Goal: Task Accomplishment & Management: Manage account settings

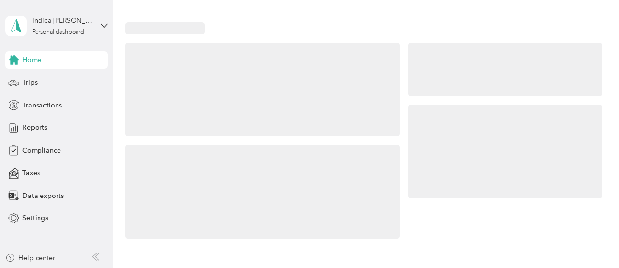
click at [425, 90] on div at bounding box center [505, 70] width 194 height 54
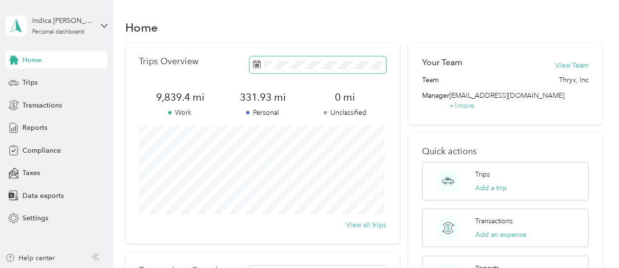
click at [291, 71] on span at bounding box center [317, 64] width 136 height 17
click at [34, 83] on span "Trips" at bounding box center [29, 82] width 15 height 10
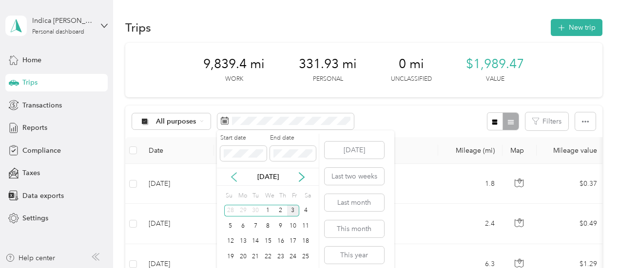
click at [233, 179] on icon at bounding box center [234, 177] width 10 height 10
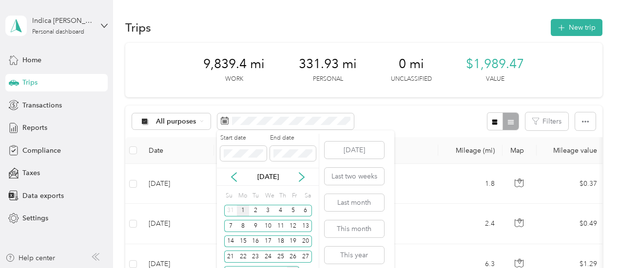
click at [244, 210] on div "1" at bounding box center [243, 211] width 13 height 12
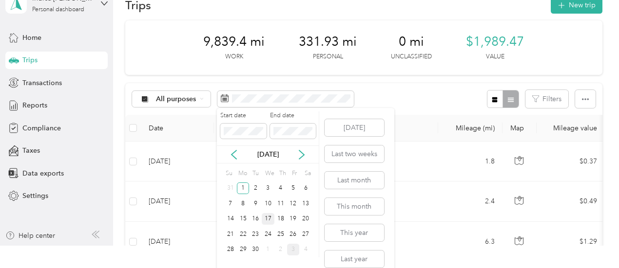
scroll to position [32, 0]
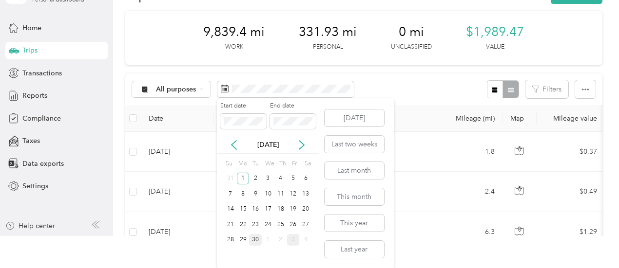
click at [256, 239] on div "30" at bounding box center [255, 240] width 13 height 12
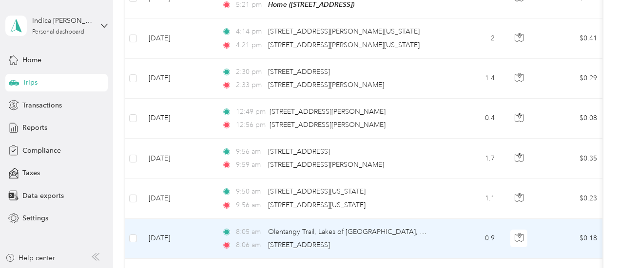
scroll to position [1069, 0]
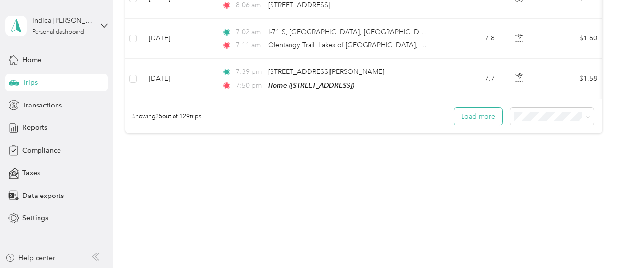
click at [481, 115] on button "Load more" at bounding box center [478, 116] width 48 height 17
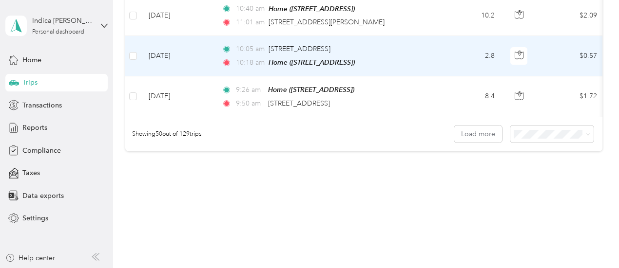
scroll to position [2066, 0]
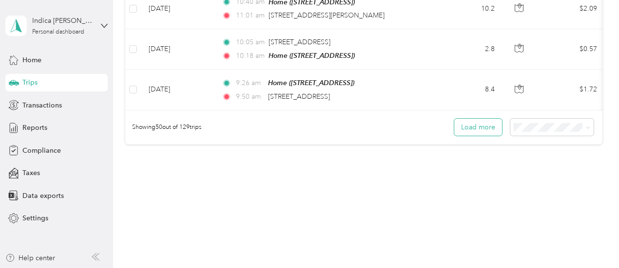
click at [470, 119] on button "Load more" at bounding box center [478, 127] width 48 height 17
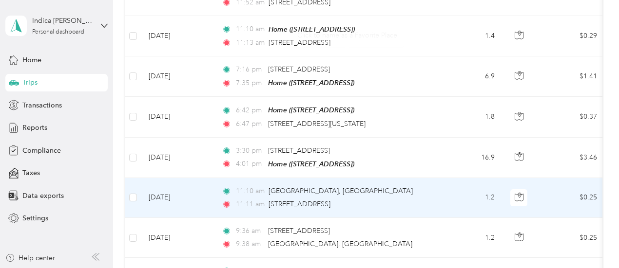
scroll to position [3064, 0]
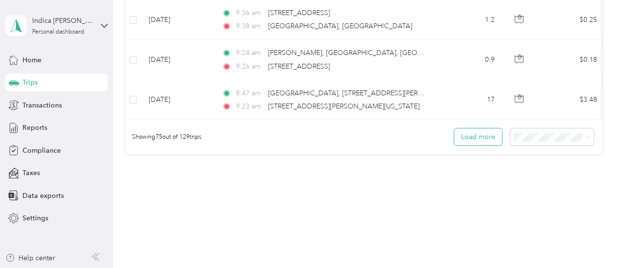
click at [478, 129] on button "Load more" at bounding box center [478, 137] width 48 height 17
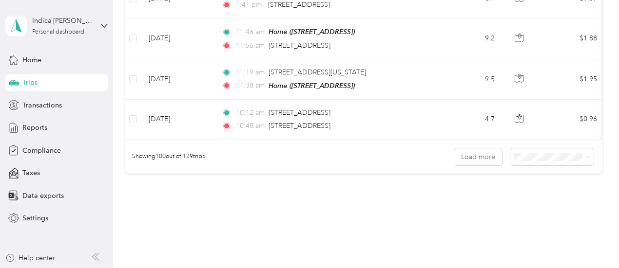
scroll to position [4061, 0]
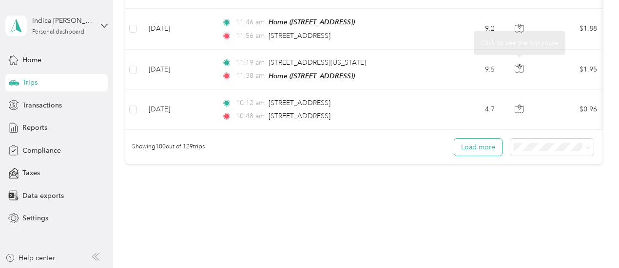
click at [469, 139] on button "Load more" at bounding box center [478, 147] width 48 height 17
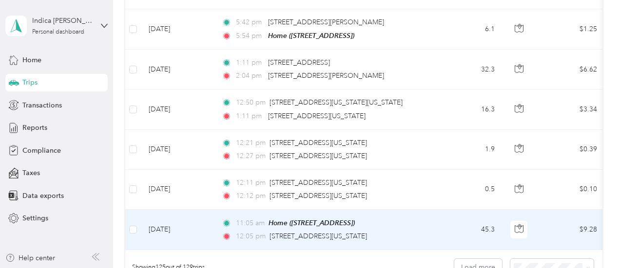
scroll to position [4986, 0]
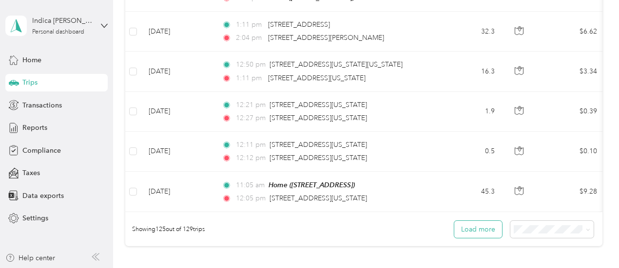
click at [483, 221] on button "Load more" at bounding box center [478, 229] width 48 height 17
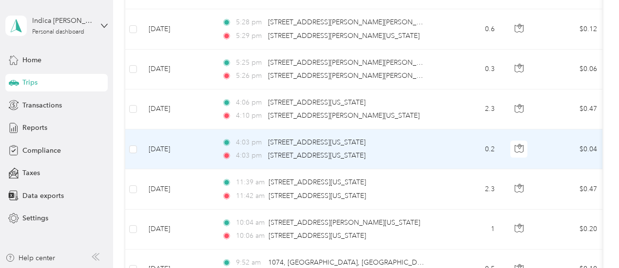
scroll to position [0, 0]
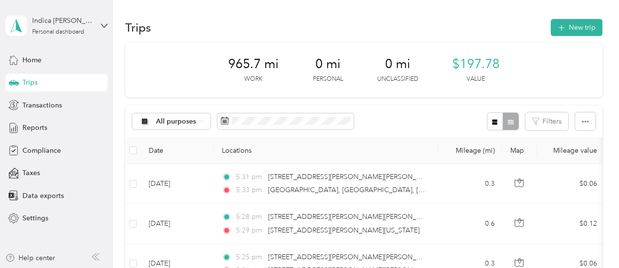
click at [137, 151] on th at bounding box center [133, 150] width 16 height 27
click at [128, 152] on th at bounding box center [133, 150] width 16 height 27
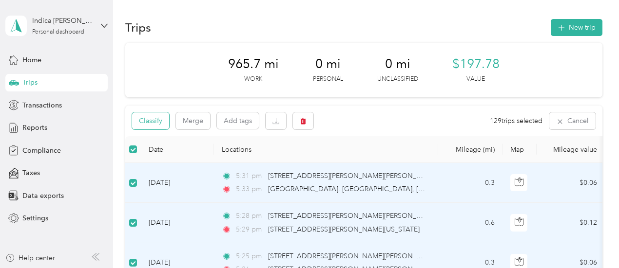
click at [157, 115] on button "Classify" at bounding box center [150, 121] width 37 height 17
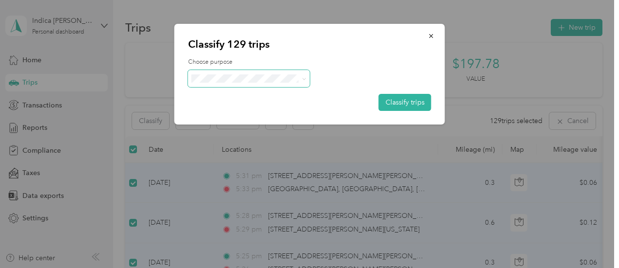
click at [219, 84] on span at bounding box center [249, 78] width 122 height 17
click at [232, 91] on li "Thryv, Inc" at bounding box center [249, 96] width 122 height 17
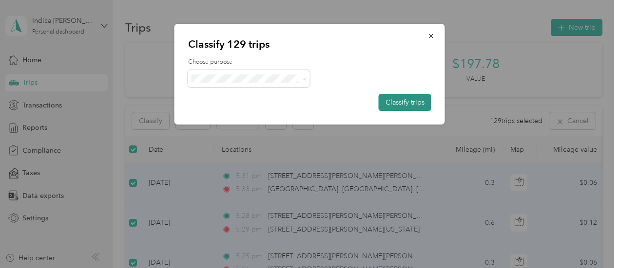
click at [411, 101] on button "Classify trips" at bounding box center [404, 102] width 53 height 17
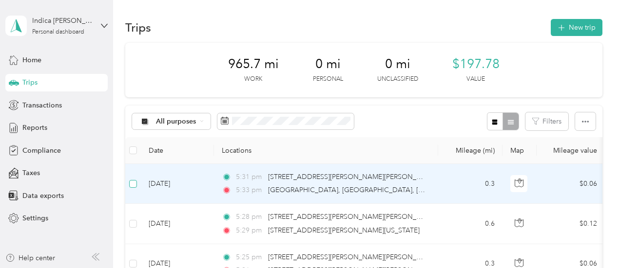
click at [132, 179] on label at bounding box center [133, 184] width 8 height 11
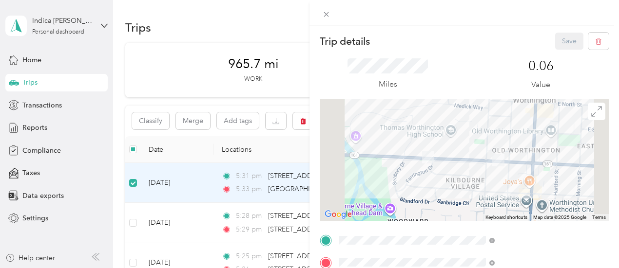
drag, startPoint x: 324, startPoint y: 143, endPoint x: 298, endPoint y: 163, distance: 33.3
click at [323, 141] on div "Trip details Save This trip cannot be edited because it is either under review,…" at bounding box center [309, 134] width 619 height 268
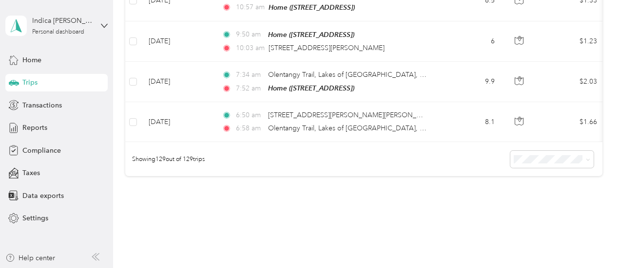
scroll to position [0, 332]
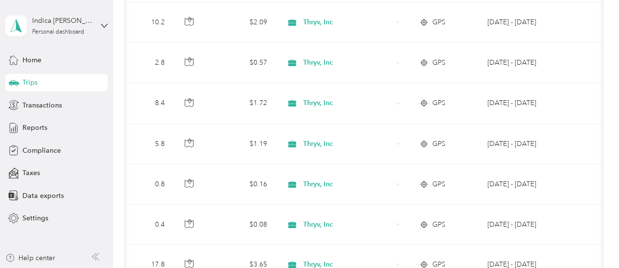
drag, startPoint x: 407, startPoint y: 162, endPoint x: 406, endPoint y: 168, distance: 5.4
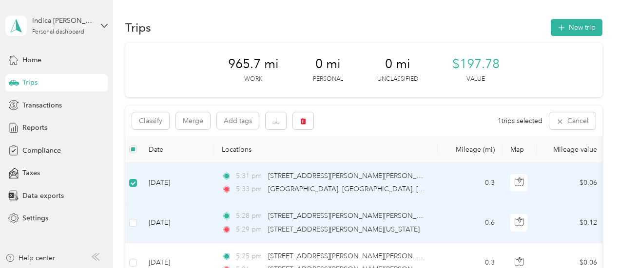
scroll to position [0, 0]
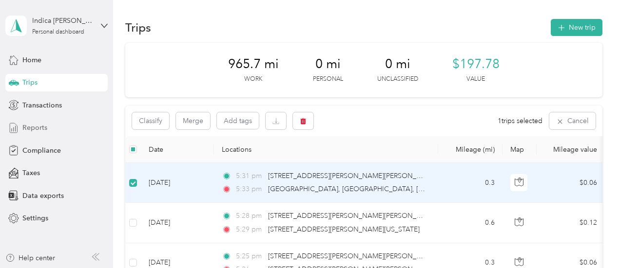
click at [34, 121] on div "Reports" at bounding box center [56, 128] width 102 height 18
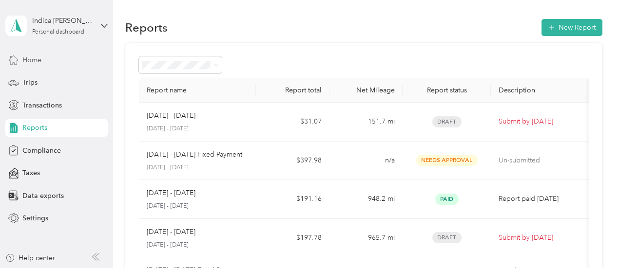
click at [35, 57] on span "Home" at bounding box center [31, 60] width 19 height 10
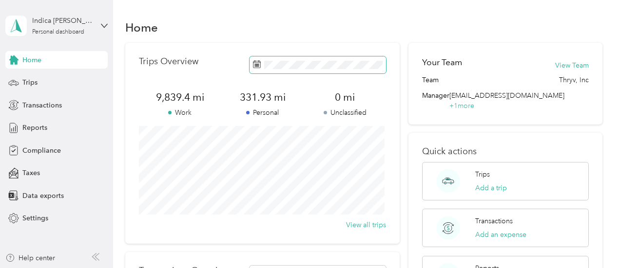
click at [278, 70] on span at bounding box center [317, 64] width 136 height 17
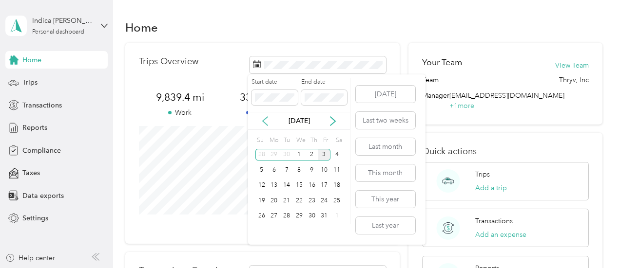
click at [265, 118] on icon at bounding box center [265, 121] width 10 height 10
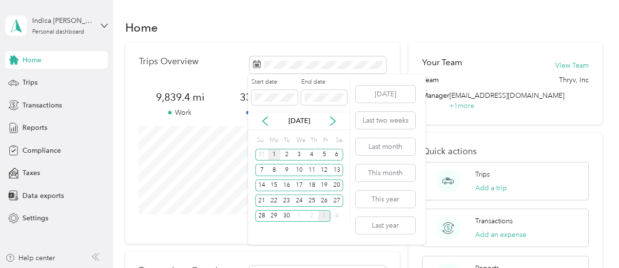
click at [275, 154] on div "1" at bounding box center [274, 155] width 13 height 12
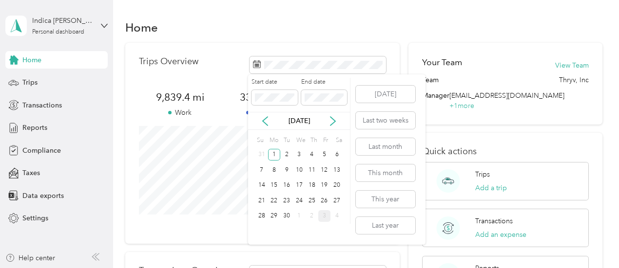
click at [287, 219] on div "30" at bounding box center [286, 216] width 13 height 12
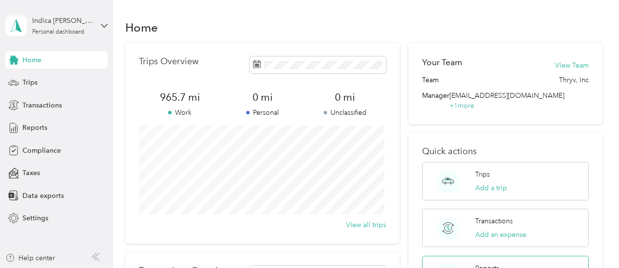
scroll to position [97, 0]
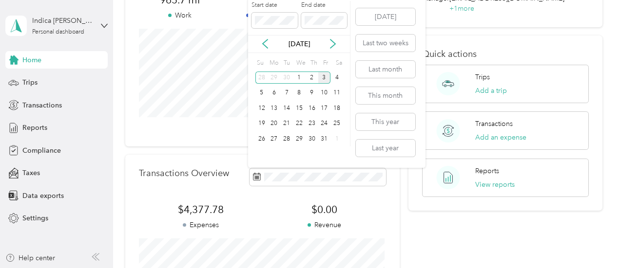
drag, startPoint x: 265, startPoint y: 44, endPoint x: 275, endPoint y: 51, distance: 11.9
click at [267, 42] on icon at bounding box center [265, 44] width 10 height 10
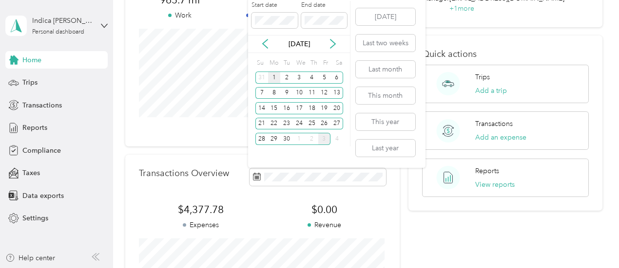
click at [274, 80] on div "1" at bounding box center [274, 78] width 13 height 12
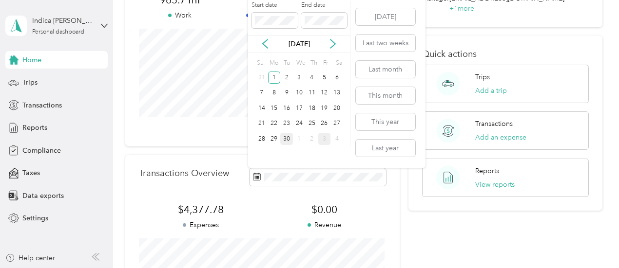
click at [287, 142] on div "30" at bounding box center [286, 139] width 13 height 12
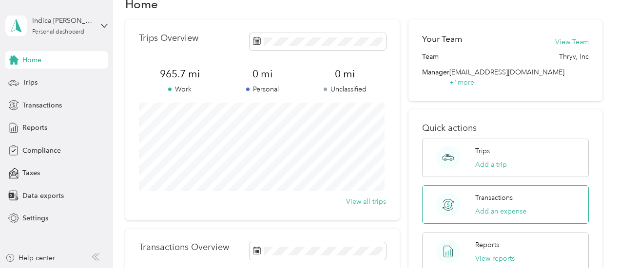
scroll to position [0, 0]
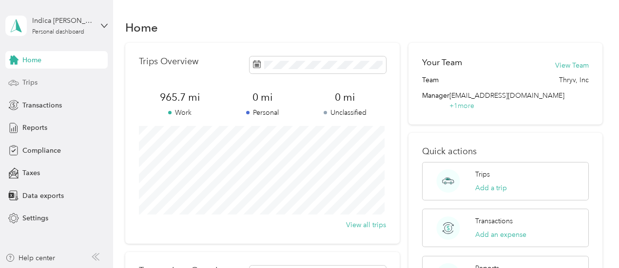
click at [41, 91] on div "Trips" at bounding box center [56, 83] width 102 height 18
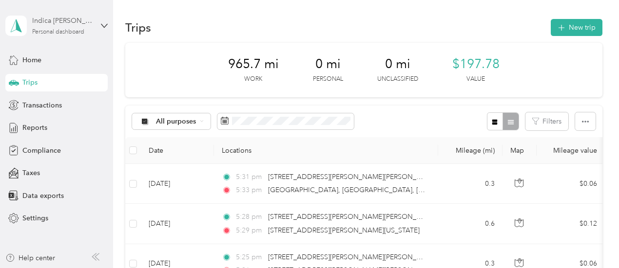
click at [56, 26] on div "Indica [PERSON_NAME] Personal dashboard" at bounding box center [62, 25] width 61 height 19
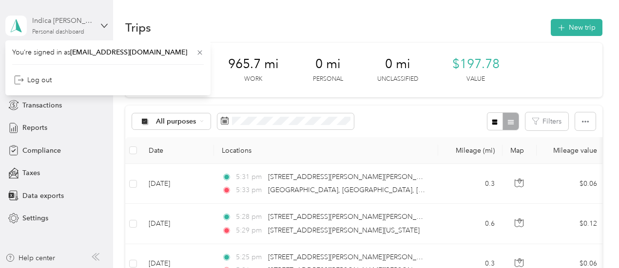
click at [63, 27] on div "Indica [PERSON_NAME] Personal dashboard" at bounding box center [62, 25] width 61 height 19
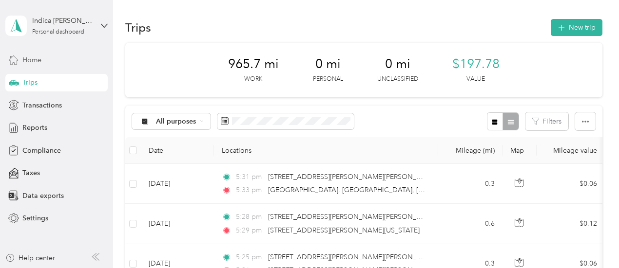
click at [32, 60] on span "Home" at bounding box center [31, 60] width 19 height 10
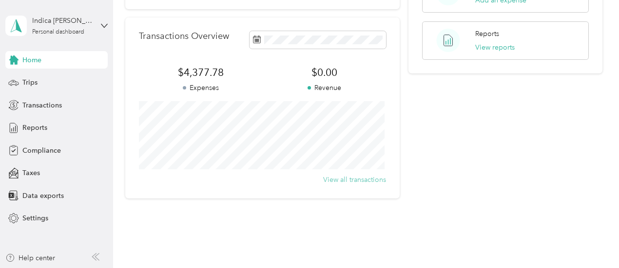
scroll to position [266, 0]
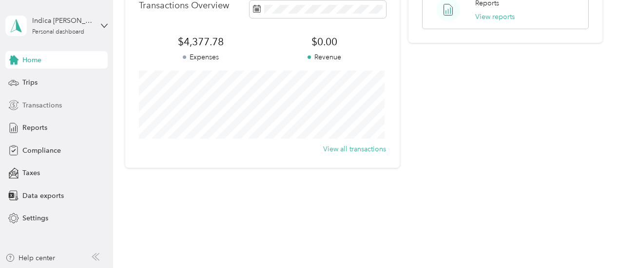
click at [36, 113] on div "Home Trips Transactions Reports Compliance Taxes Data exports Settings" at bounding box center [56, 139] width 102 height 176
click at [35, 127] on span "Reports" at bounding box center [34, 128] width 25 height 10
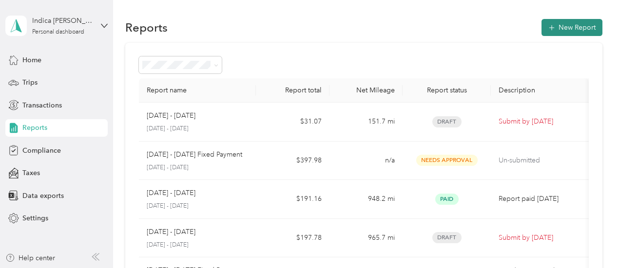
click at [577, 34] on button "New Report" at bounding box center [571, 27] width 61 height 17
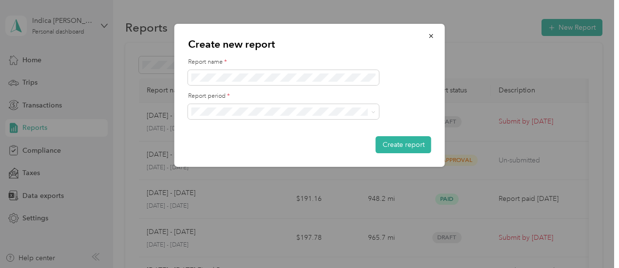
click at [466, 17] on div at bounding box center [309, 134] width 619 height 268
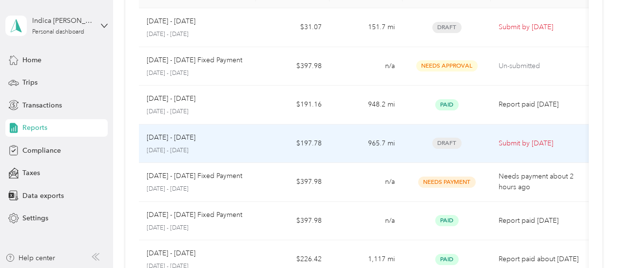
scroll to position [97, 0]
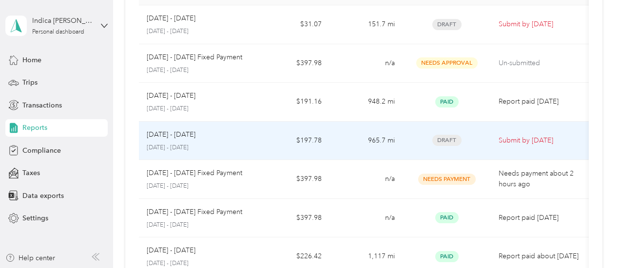
click at [300, 140] on td "$197.78" at bounding box center [292, 141] width 73 height 39
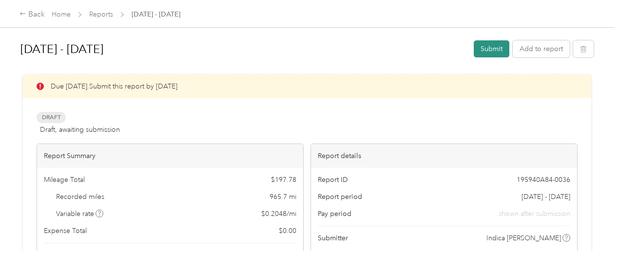
click at [489, 45] on button "Submit" at bounding box center [491, 48] width 36 height 17
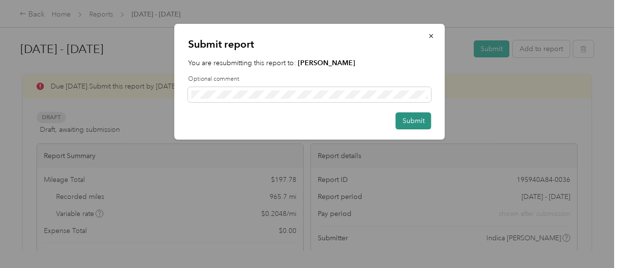
click at [416, 122] on button "Submit" at bounding box center [413, 121] width 36 height 17
